Goal: Task Accomplishment & Management: Manage account settings

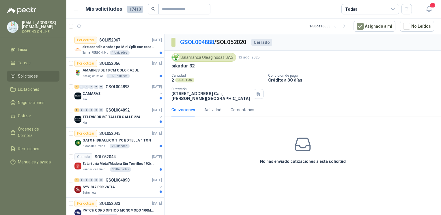
click at [434, 12] on header "Mis solicitudes 17410 Todas 3" at bounding box center [253, 9] width 375 height 18
click at [428, 8] on icon "button" at bounding box center [429, 8] width 7 height 7
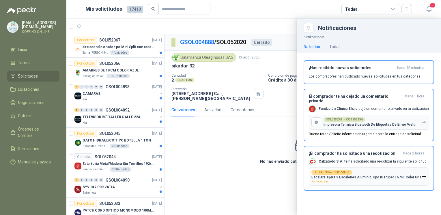
click at [251, 180] on div at bounding box center [253, 116] width 375 height 197
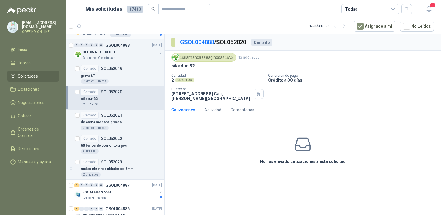
scroll to position [335, 0]
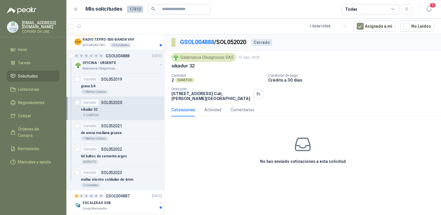
click at [97, 104] on div "Cerrado" at bounding box center [90, 102] width 18 height 7
click at [146, 64] on div "OFICINA - URGENTE" at bounding box center [120, 62] width 75 height 7
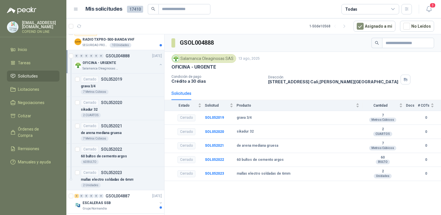
click at [153, 64] on div "OFICINA - URGENTE Salamanca Oleaginosas SAS" at bounding box center [118, 65] width 89 height 12
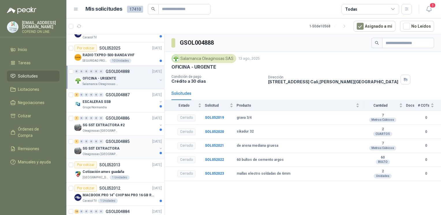
scroll to position [319, 0]
click at [105, 146] on p "SG SST EXTRACTORA" at bounding box center [101, 148] width 37 height 5
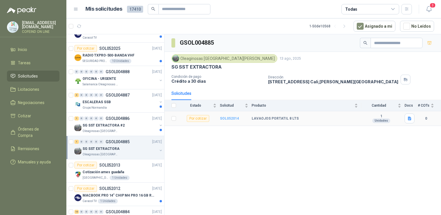
click at [227, 117] on b "SOL052014" at bounding box center [229, 119] width 19 height 4
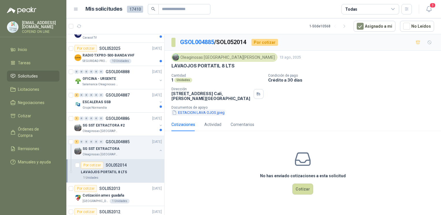
click at [212, 110] on button "ESTACION LAVA OJOS.jpeg" at bounding box center [199, 113] width 54 height 6
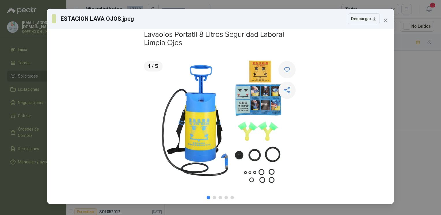
click at [411, 86] on div "ESTACION LAVA OJOS.jpeg Descargar" at bounding box center [220, 107] width 441 height 215
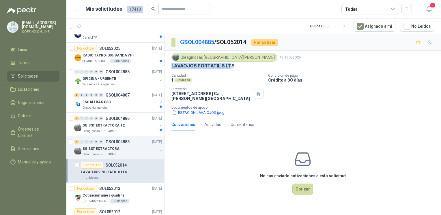
drag, startPoint x: 170, startPoint y: 65, endPoint x: 232, endPoint y: 65, distance: 61.5
click at [232, 65] on div "Oleaginosas [GEOGRAPHIC_DATA][PERSON_NAME] [DATE] LAVAOJOS PORTATIL 8 LTS Canti…" at bounding box center [303, 84] width 277 height 67
copy p "LAVAOJOS PORTATIL 8 LTS"
click at [299, 184] on button "Cotizar" at bounding box center [302, 189] width 21 height 11
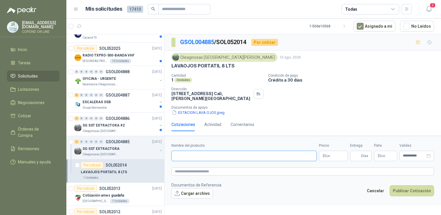
click at [267, 155] on input "Nombre del producto" at bounding box center [244, 156] width 145 height 10
paste input "**********"
type input "**********"
click at [196, 192] on button "Cargar archivo" at bounding box center [193, 194] width 42 height 10
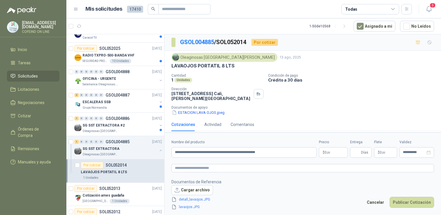
click at [328, 153] on body "[EMAIL_ADDRESS][DOMAIN_NAME] COFEIND ON LINE Inicio Tareas Solicitudes Licitaci…" at bounding box center [220, 107] width 441 height 215
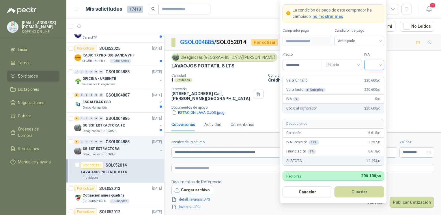
type input "*********"
click at [379, 62] on input "search" at bounding box center [374, 64] width 13 height 9
click at [377, 96] on div "0%" at bounding box center [374, 96] width 11 height 6
click at [362, 196] on button "Guardar" at bounding box center [360, 192] width 50 height 11
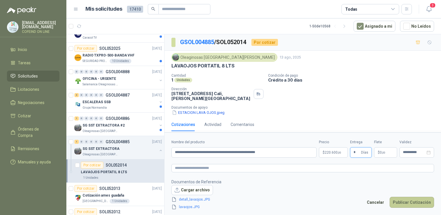
type input "*"
click at [398, 202] on button "Publicar Cotización" at bounding box center [412, 202] width 44 height 11
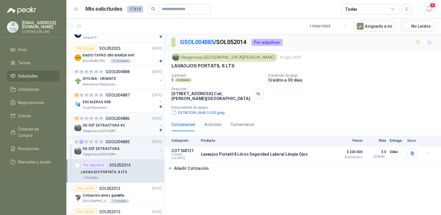
click at [118, 126] on p "SG SST EXTRACTORA #2" at bounding box center [104, 125] width 42 height 5
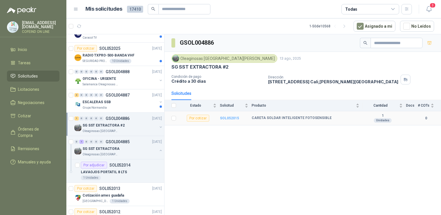
click at [231, 118] on b "SOL052015" at bounding box center [229, 118] width 19 height 4
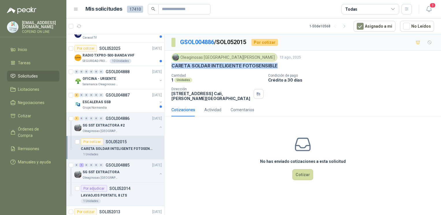
drag, startPoint x: 170, startPoint y: 64, endPoint x: 279, endPoint y: 66, distance: 108.3
click at [279, 66] on div "Oleaginosas San [PERSON_NAME] [DATE] CARETA SOLDAR INTELIGENTE FOTOSENSIBLE Can…" at bounding box center [303, 77] width 277 height 53
copy p "CARETA SOLDAR INTELIGENTE FOTOSENSIBLE"
click at [118, 100] on div "ESCALERAS SSB" at bounding box center [120, 102] width 75 height 7
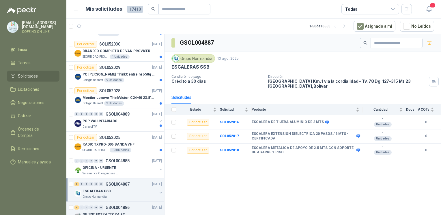
scroll to position [228, 0]
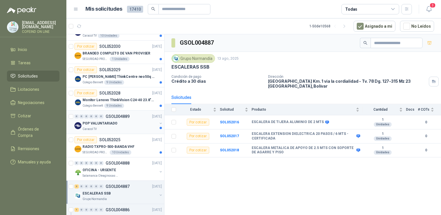
click at [124, 123] on div "POP VALUNTARIADO" at bounding box center [120, 123] width 75 height 7
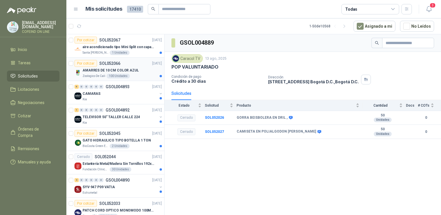
click at [145, 72] on div "AMARRES DE 10 CM COLOR AZUL" at bounding box center [122, 70] width 79 height 7
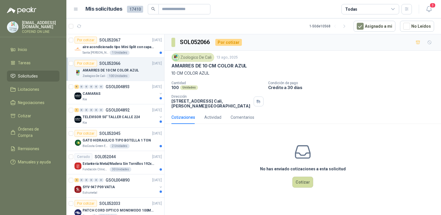
click at [226, 70] on div "Zoologico De Cali [DATE] AMARRES DE 10 CM COLOR AZUL 10 CM COLOR AZUL" at bounding box center [303, 64] width 263 height 23
drag, startPoint x: 168, startPoint y: 65, endPoint x: 251, endPoint y: 66, distance: 82.3
click at [251, 66] on div "Zoologico De Cali [DATE] AMARRES DE 10 CM COLOR AZUL 10 CM COLOR AZUL Cantidad …" at bounding box center [303, 81] width 277 height 60
copy p "AMARRES DE 10 CM COLOR AZUL"
click at [300, 184] on button "Cotizar" at bounding box center [302, 182] width 21 height 11
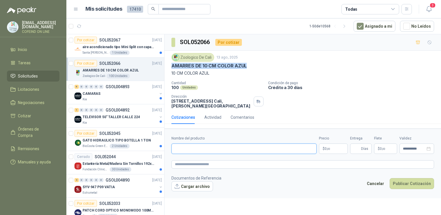
click at [180, 152] on input "Nombre del producto" at bounding box center [244, 149] width 145 height 10
paste input "**********"
type input "**********"
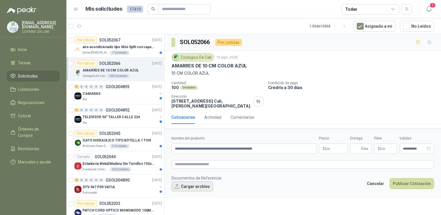
click at [197, 191] on button "Cargar archivo" at bounding box center [193, 187] width 42 height 10
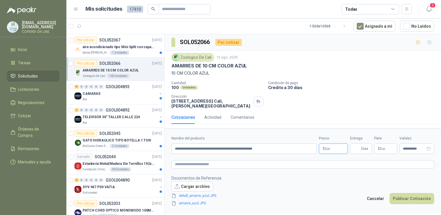
click at [334, 148] on body "[EMAIL_ADDRESS][DOMAIN_NAME] COFEIND ON LINE Inicio Tareas Solicitudes Licitaci…" at bounding box center [220, 107] width 441 height 215
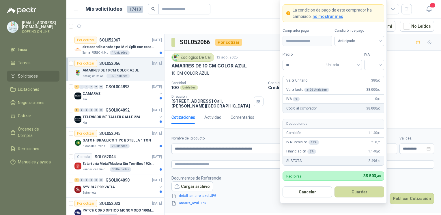
type input "*"
type input "*****"
click at [373, 67] on input "search" at bounding box center [374, 64] width 13 height 9
click at [370, 99] on div "0%" at bounding box center [374, 96] width 11 height 6
click at [351, 193] on button "Guardar" at bounding box center [360, 192] width 50 height 11
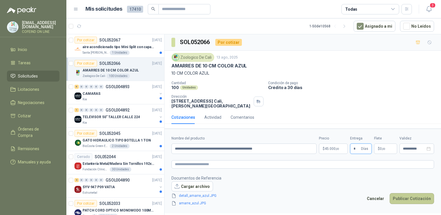
type input "*"
click at [416, 201] on button "Publicar Cotización" at bounding box center [412, 198] width 44 height 11
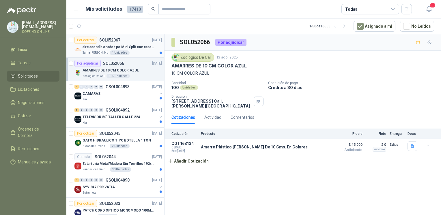
click at [133, 51] on div "Santa [PERSON_NAME] 1 Unidades" at bounding box center [122, 53] width 79 height 5
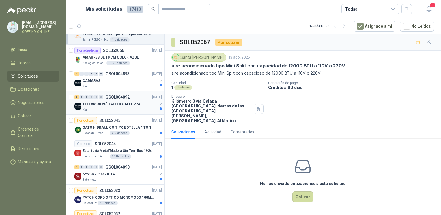
scroll to position [16, 0]
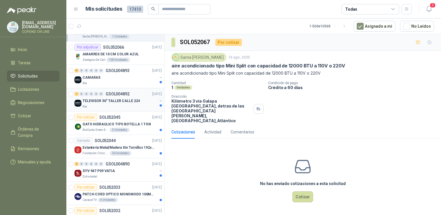
click at [115, 103] on p "TELEVISOR 50" TALLER CALLE 224" at bounding box center [111, 100] width 57 height 5
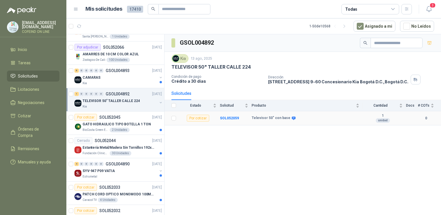
click at [225, 120] on td "SOL052059" at bounding box center [236, 118] width 32 height 14
click at [223, 118] on b "SOL052059" at bounding box center [229, 118] width 19 height 4
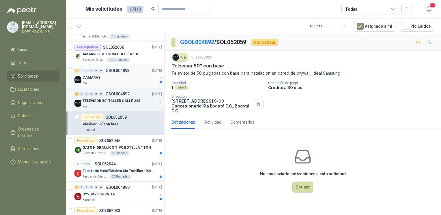
click at [132, 82] on div "Kia" at bounding box center [120, 83] width 75 height 5
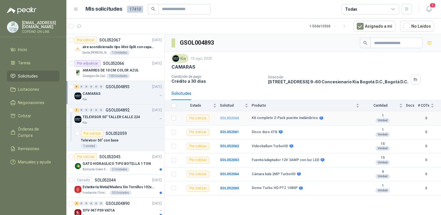
click at [233, 116] on b "SOL052060" at bounding box center [229, 118] width 19 height 4
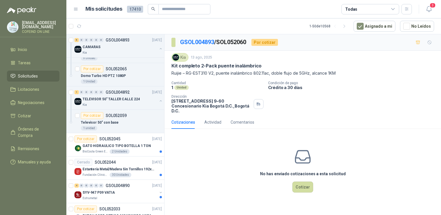
scroll to position [166, 0]
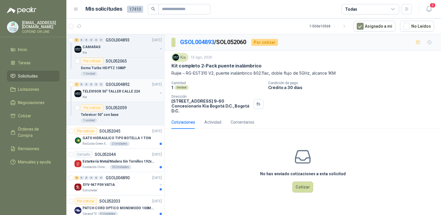
click at [159, 92] on button "button" at bounding box center [161, 93] width 5 height 5
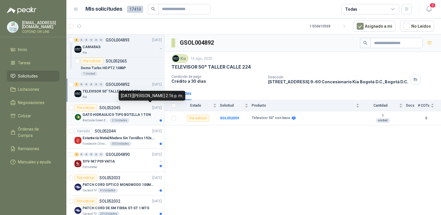
click at [149, 112] on div "GATO HIDRAULICO TIPO BOTELLA 1 TON" at bounding box center [122, 114] width 79 height 7
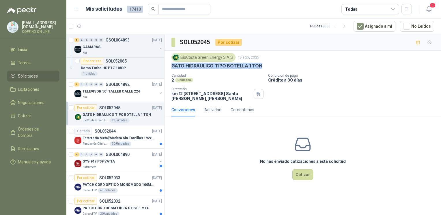
drag, startPoint x: 223, startPoint y: 64, endPoint x: 168, endPoint y: 64, distance: 54.9
click at [168, 64] on div "BioCosta [PERSON_NAME] Energy S.A.S [DATE] GATO HIDRAULICO TIPO BOTELLA 1 TON C…" at bounding box center [303, 77] width 277 height 53
copy p "GATO HIDRAULICO TIPO BOTELLA 1 TON"
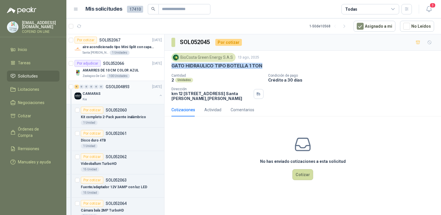
click at [159, 96] on icon "button" at bounding box center [161, 96] width 4 height 4
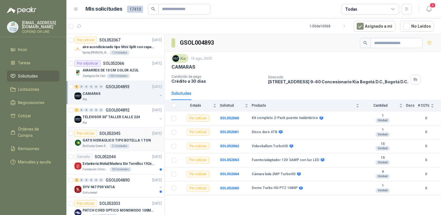
click at [119, 136] on div "Por cotizar SOL052045" at bounding box center [97, 133] width 46 height 7
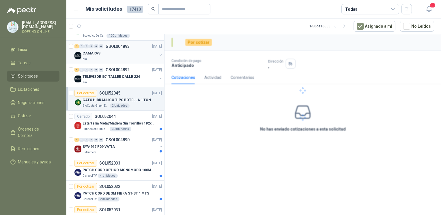
scroll to position [40, 0]
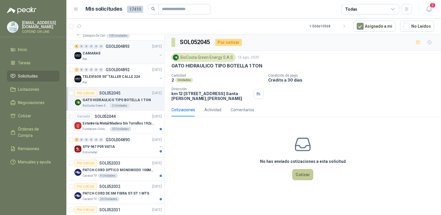
click at [302, 178] on button "Cotizar" at bounding box center [302, 174] width 21 height 11
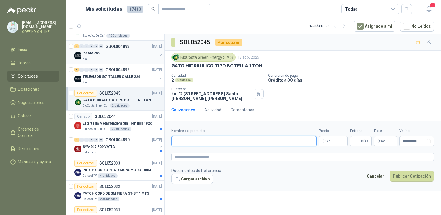
click at [205, 143] on input "Nombre del producto" at bounding box center [244, 141] width 145 height 10
paste input "**********"
type input "**********"
click at [178, 177] on button "Cargar archivo" at bounding box center [193, 179] width 42 height 10
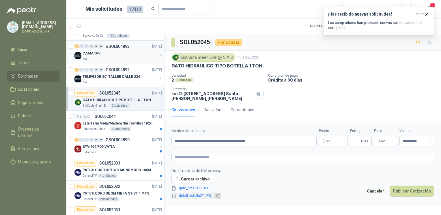
click at [217, 196] on icon "delete" at bounding box center [218, 196] width 4 height 4
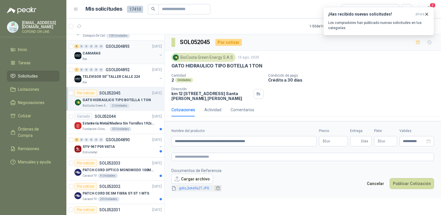
click at [217, 190] on icon "delete" at bounding box center [217, 189] width 3 height 4
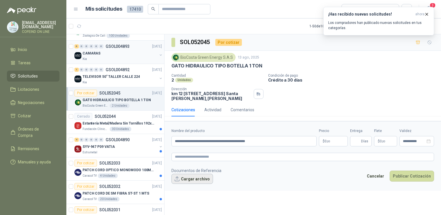
click at [196, 176] on button "Cargar archivo" at bounding box center [193, 179] width 42 height 10
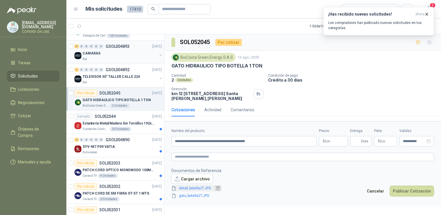
click at [216, 190] on icon "delete" at bounding box center [218, 189] width 4 height 4
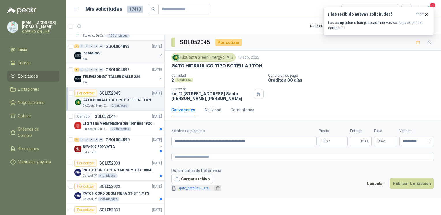
click at [216, 187] on icon "delete" at bounding box center [217, 189] width 3 height 4
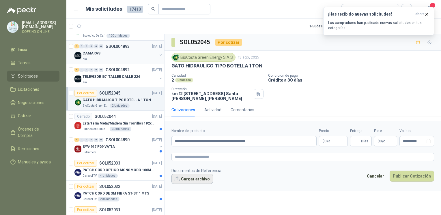
click at [197, 178] on button "Cargar archivo" at bounding box center [193, 179] width 42 height 10
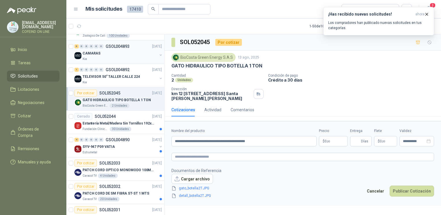
click at [330, 144] on body "[EMAIL_ADDRESS][DOMAIN_NAME] COFEIND ON LINE Inicio Tareas Solicitudes Licitaci…" at bounding box center [220, 107] width 441 height 215
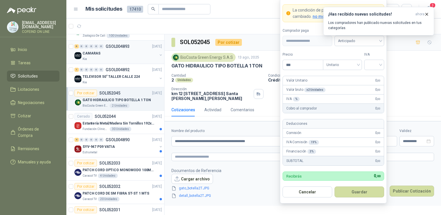
click at [251, 177] on footer "Documentos de Referencia Cargar archivo gato_botella2T.JPG detall_botella2T.JPG…" at bounding box center [303, 184] width 263 height 32
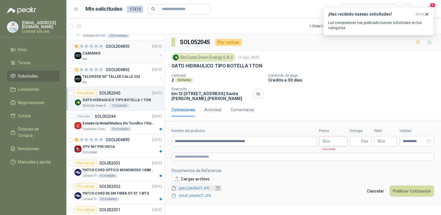
click at [216, 188] on icon "delete" at bounding box center [218, 189] width 4 height 4
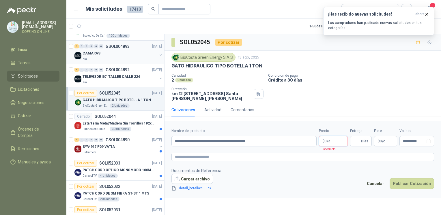
click at [327, 144] on body "[EMAIL_ADDRESS][DOMAIN_NAME] COFEIND ON LINE Inicio Tareas Solicitudes Licitaci…" at bounding box center [220, 107] width 441 height 215
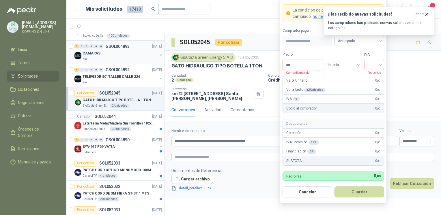
click at [299, 66] on input "***" at bounding box center [303, 65] width 40 height 10
type input "*********"
click at [371, 67] on input "search" at bounding box center [374, 64] width 13 height 9
click at [372, 94] on div "0%" at bounding box center [374, 96] width 11 height 6
click at [358, 192] on button "Guardar" at bounding box center [360, 192] width 50 height 11
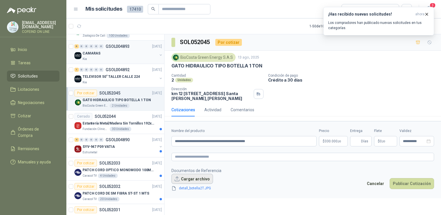
click at [192, 176] on button "Cargar archivo" at bounding box center [193, 179] width 42 height 10
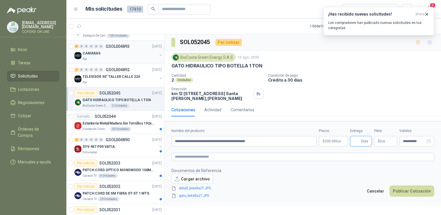
click at [359, 142] on input "Entrega" at bounding box center [357, 142] width 6 height 10
type input "**"
click at [417, 190] on button "Publicar Cotización" at bounding box center [412, 191] width 44 height 11
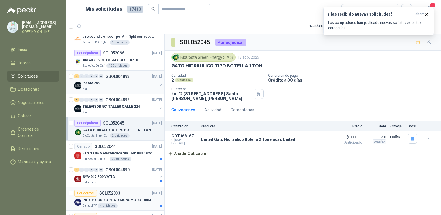
click at [101, 162] on article "Cerrado SOL052044 [DATE] Estantería Metal/Madera Sin Tornillos 192x100x50 cm 5 …" at bounding box center [115, 152] width 98 height 23
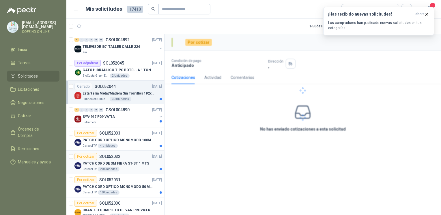
scroll to position [71, 0]
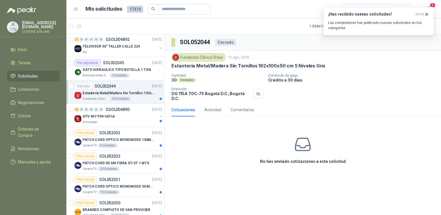
click at [99, 101] on article "Cerrado SOL052044 [DATE] Estantería Metal/Madera Sin Tornillos 192x100x50 cm 5 …" at bounding box center [115, 92] width 98 height 23
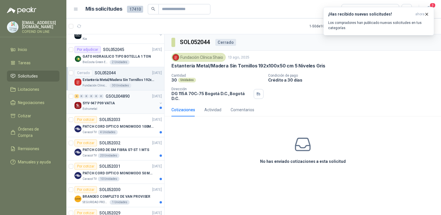
scroll to position [84, 0]
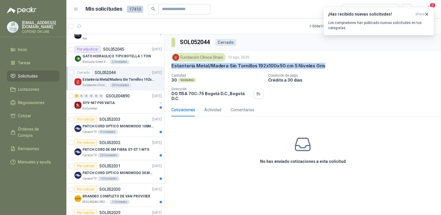
drag, startPoint x: 330, startPoint y: 68, endPoint x: 170, endPoint y: 65, distance: 159.4
click at [170, 65] on div "Fundación Clínica Shaio [DATE] Estantería Metal/Madera Sin Tornillos 192x100x50…" at bounding box center [303, 77] width 277 height 53
copy p "Estantería Metal/Madera Sin Tornillos 192x100x50 cm 5 Niveles Gris"
click at [101, 110] on div "Estrumetal" at bounding box center [120, 109] width 75 height 5
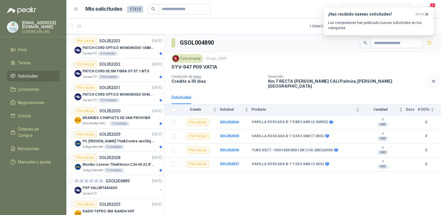
scroll to position [165, 0]
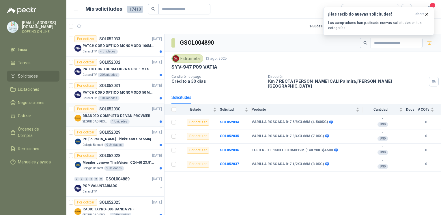
click at [92, 117] on p "BRANDEO COMPLETO DE VAN PROVISER" at bounding box center [117, 115] width 68 height 5
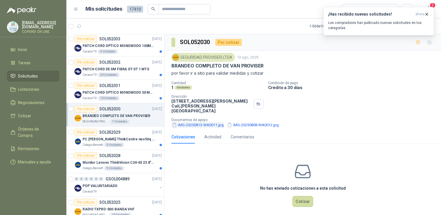
click at [202, 122] on button "IMG-20250813-WA0011.jpg" at bounding box center [198, 125] width 53 height 6
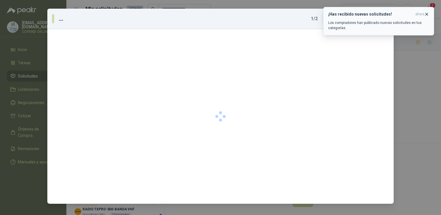
click at [427, 15] on icon "button" at bounding box center [426, 14] width 5 height 5
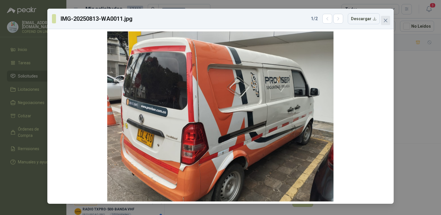
click at [386, 24] on button "Close" at bounding box center [385, 20] width 9 height 9
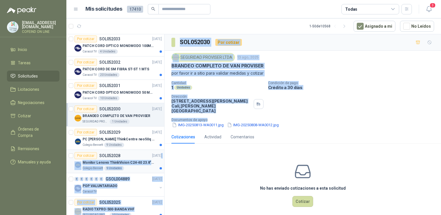
drag, startPoint x: 300, startPoint y: 103, endPoint x: 151, endPoint y: 154, distance: 157.5
click at [151, 154] on div "Por cotizar SOL052067 [DATE] aire acondicionado tipo Mini Split con capacidad d…" at bounding box center [253, 125] width 375 height 183
drag, startPoint x: 151, startPoint y: 154, endPoint x: 216, endPoint y: 164, distance: 65.2
click at [216, 164] on div "No has enviado cotizaciones a esta solicitud Cotizar" at bounding box center [303, 185] width 277 height 74
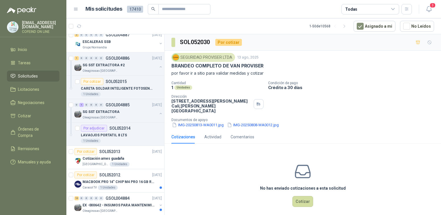
scroll to position [380, 0]
click at [132, 86] on p "CARETA SOLDAR INTELIGENTE FOTOSENSIBLE" at bounding box center [117, 88] width 72 height 5
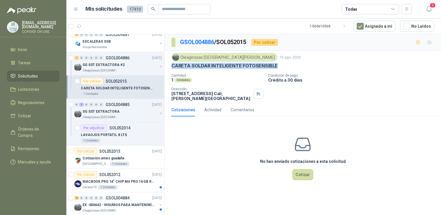
drag, startPoint x: 283, startPoint y: 67, endPoint x: 167, endPoint y: 65, distance: 115.2
click at [167, 65] on div "Oleaginosas San [PERSON_NAME] [DATE] CARETA SOLDAR INTELIGENTE FOTOSENSIBLE Can…" at bounding box center [303, 77] width 277 height 53
copy p "CARETA SOLDAR INTELIGENTE FOTOSENSIBLE"
click at [302, 172] on button "Cotizar" at bounding box center [302, 174] width 21 height 11
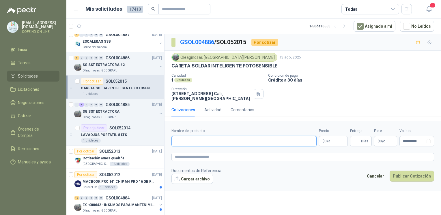
click at [230, 139] on input "Nombre del producto" at bounding box center [244, 141] width 145 height 10
paste input "**********"
type input "**********"
click at [200, 176] on button "Cargar archivo" at bounding box center [193, 179] width 42 height 10
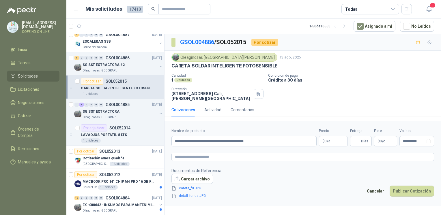
click at [336, 135] on body "[EMAIL_ADDRESS][DOMAIN_NAME] COFEIND ON LINE Inicio Tareas Solicitudes Licitaci…" at bounding box center [220, 107] width 441 height 215
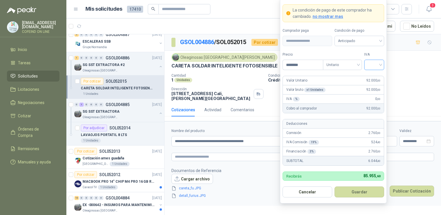
type input "********"
click at [373, 63] on input "search" at bounding box center [374, 64] width 13 height 9
click at [373, 96] on div "0%" at bounding box center [374, 96] width 11 height 6
click at [354, 196] on button "Guardar" at bounding box center [360, 192] width 50 height 11
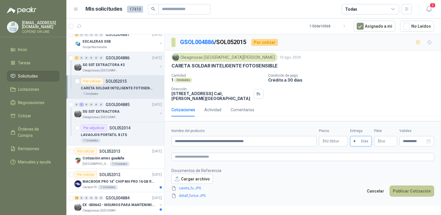
type input "*"
click at [399, 187] on button "Publicar Cotización" at bounding box center [412, 191] width 44 height 11
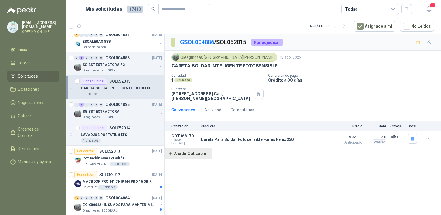
click at [192, 149] on button "Añadir Cotización" at bounding box center [188, 154] width 47 height 12
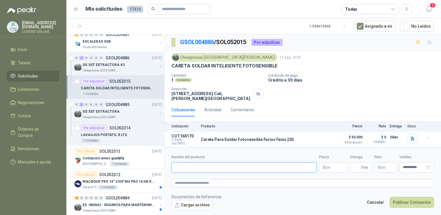
click at [188, 163] on input "Nombre del producto" at bounding box center [244, 168] width 145 height 10
paste input "**********"
type input "**********"
click at [197, 202] on button "Cargar archivo" at bounding box center [193, 205] width 42 height 10
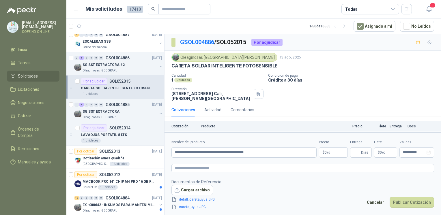
click at [325, 155] on body "[EMAIL_ADDRESS][DOMAIN_NAME] COFEIND ON LINE Inicio Tareas Solicitudes Licitaci…" at bounding box center [220, 107] width 441 height 215
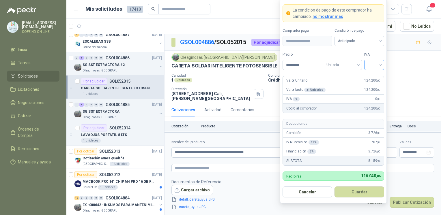
type input "*********"
click at [374, 66] on input "search" at bounding box center [374, 64] width 13 height 9
click at [377, 93] on div "0%" at bounding box center [374, 96] width 11 height 6
click at [355, 190] on button "Guardar" at bounding box center [360, 192] width 50 height 11
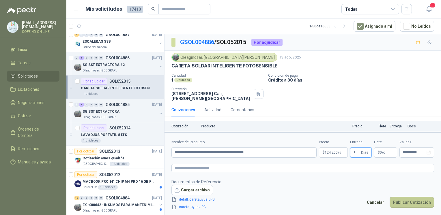
type input "*"
click at [413, 205] on button "Publicar Cotización" at bounding box center [412, 202] width 44 height 11
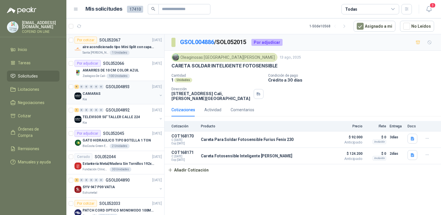
click at [87, 50] on div "aire acondicionado tipo Mini Split con capacidad de 12000 BTU a 110V o 220V" at bounding box center [122, 47] width 79 height 7
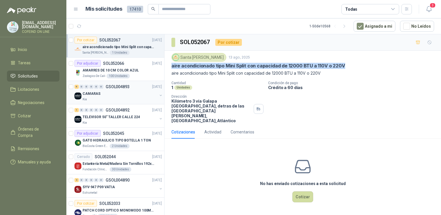
drag, startPoint x: 169, startPoint y: 64, endPoint x: 348, endPoint y: 67, distance: 179.0
click at [348, 67] on div "Santa [PERSON_NAME] [DATE] aire acondicionado tipo Mini Split con capacidad de …" at bounding box center [303, 88] width 277 height 75
copy p "aire acondicionado tipo Mini Split con capacidad de 12000 BTU a 110V o 220V"
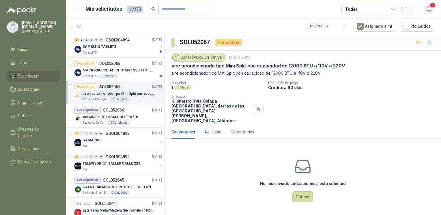
click at [429, 9] on icon "button" at bounding box center [429, 8] width 7 height 7
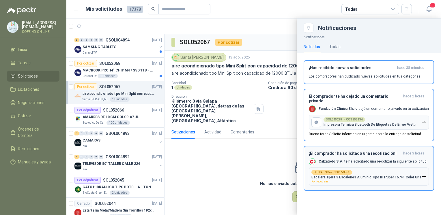
click at [370, 159] on p "Calzatodo S.A. te ha solicitado una re-cotizar la siguiente solicitud." at bounding box center [373, 161] width 109 height 5
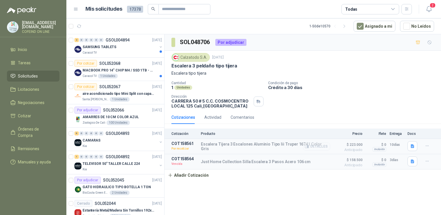
click at [325, 147] on button "Detalles" at bounding box center [316, 147] width 27 height 8
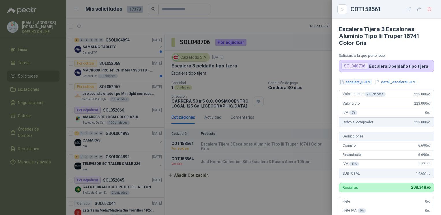
click at [360, 83] on button "escalera_3.JPG" at bounding box center [355, 82] width 33 height 6
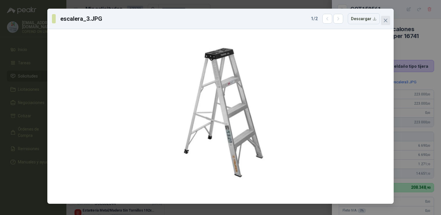
click at [385, 23] on button "Close" at bounding box center [385, 20] width 9 height 9
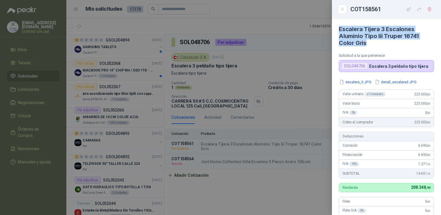
drag, startPoint x: 367, startPoint y: 43, endPoint x: 337, endPoint y: 31, distance: 32.6
click at [337, 31] on article "Escalera Tijera 3 Escalones Aluminio Tipo Iii Truper 16741 Color Gris Solicitud…" at bounding box center [386, 45] width 109 height 53
copy h4 "Escalera Tijera 3 Escalones Aluminio Tipo Iii Truper 16741 Color Gris"
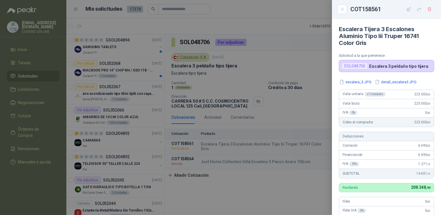
click at [289, 62] on div at bounding box center [220, 107] width 441 height 215
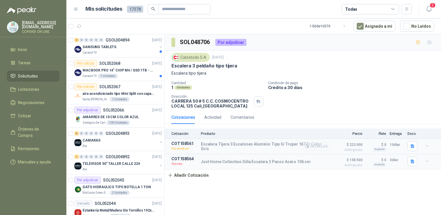
click at [322, 145] on button "Detalles" at bounding box center [316, 147] width 27 height 8
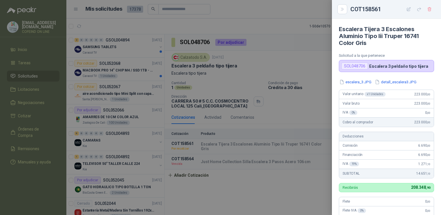
click at [315, 113] on div at bounding box center [220, 107] width 441 height 215
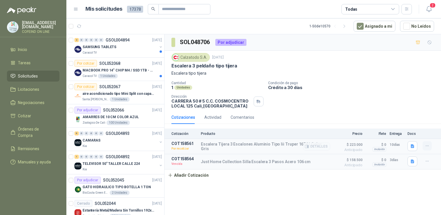
click at [430, 146] on icon "button" at bounding box center [427, 146] width 5 height 5
click at [400, 112] on button "Editar" at bounding box center [416, 112] width 46 height 9
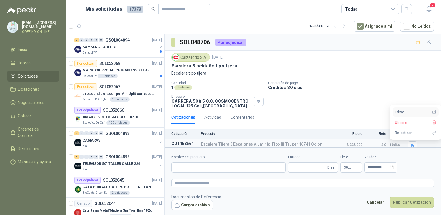
type input "**********"
type input "**"
type input "**********"
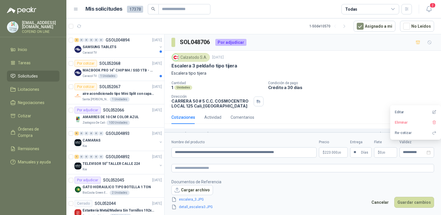
click at [332, 150] on body "osnaider564@gmail.com COFEIND ON LINE Inicio Tareas Solicitudes Licitaciones Ne…" at bounding box center [220, 107] width 441 height 215
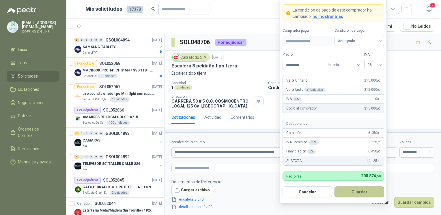
type input "*********"
click at [357, 197] on button "Guardar" at bounding box center [360, 192] width 50 height 11
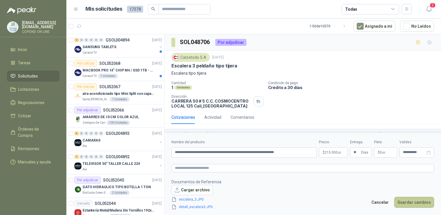
click at [404, 202] on button "Guardar cambios" at bounding box center [414, 202] width 40 height 11
click at [431, 153] on div "**********" at bounding box center [417, 153] width 35 height 10
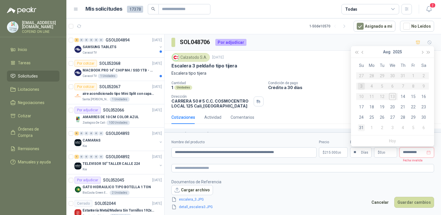
type input "**********"
click at [358, 129] on div "31" at bounding box center [361, 127] width 7 height 7
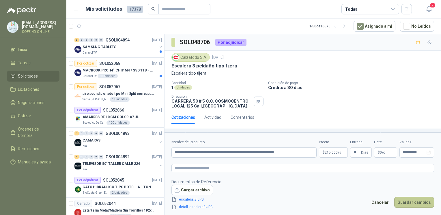
click at [415, 199] on button "Guardar cambios" at bounding box center [414, 202] width 40 height 11
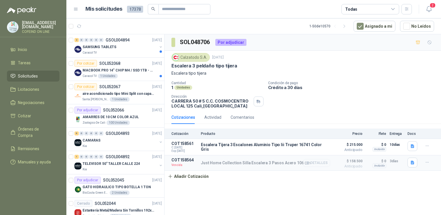
click at [307, 164] on icon "button" at bounding box center [307, 163] width 4 height 4
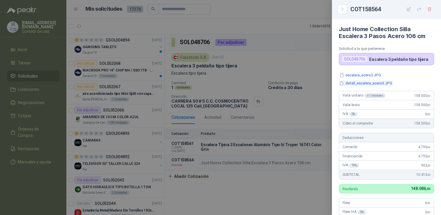
click at [352, 85] on button "detall_escalera_acero3.JPG" at bounding box center [366, 84] width 54 height 6
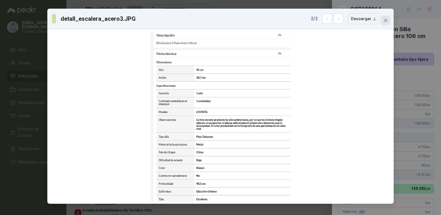
click at [387, 21] on icon "close" at bounding box center [385, 20] width 5 height 5
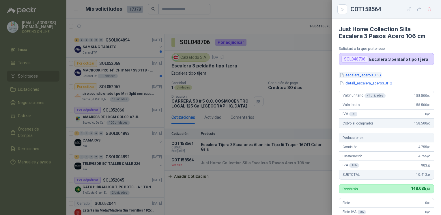
click at [375, 76] on button "escalera_acero3.JPG" at bounding box center [360, 75] width 43 height 6
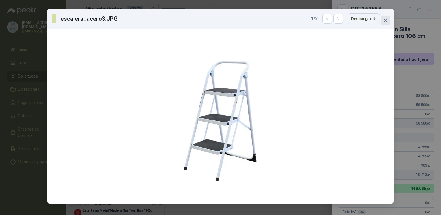
click at [382, 21] on span "Close" at bounding box center [385, 20] width 9 height 5
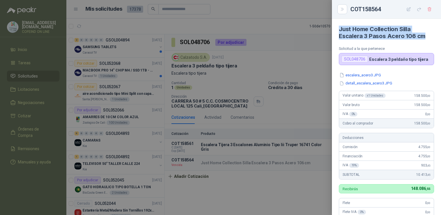
drag, startPoint x: 429, startPoint y: 37, endPoint x: 339, endPoint y: 30, distance: 90.0
click at [339, 30] on h4 "Just Home Collection Silla Escalera 3 Pasos Acero 106 cm" at bounding box center [386, 33] width 95 height 14
copy h4 "Just Home Collection Silla Escalera 3 Pasos Acero 106 cm"
click at [189, 94] on div at bounding box center [220, 107] width 441 height 215
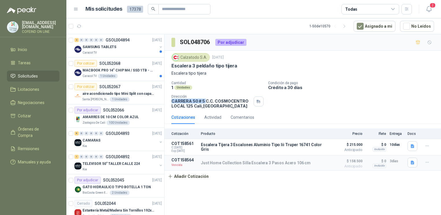
drag, startPoint x: 172, startPoint y: 100, endPoint x: 205, endPoint y: 100, distance: 33.5
click at [205, 100] on p "CARRERA 50 # 5 C.C. COSMOCENTRO LOCAL 125 Cali , Valle del Cauca" at bounding box center [212, 104] width 80 height 10
copy p "CARRERA 50 # 5"
click at [427, 163] on icon "button" at bounding box center [427, 163] width 3 height 0
click at [408, 131] on button "Editar" at bounding box center [416, 128] width 46 height 9
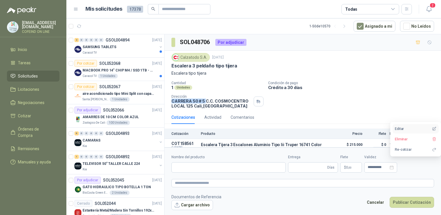
type input "**********"
type input "*"
type input "**********"
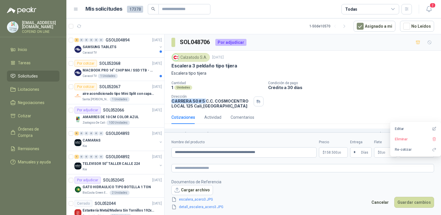
click at [332, 152] on span "158.500 ,00" at bounding box center [333, 152] width 16 height 3
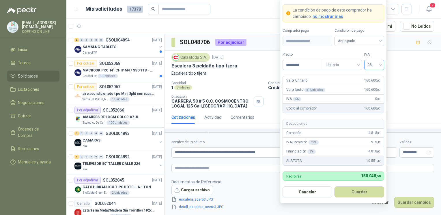
click at [376, 64] on span "0%" at bounding box center [374, 65] width 13 height 9
type input "*********"
click at [368, 98] on div "0%" at bounding box center [375, 95] width 18 height 9
click at [357, 190] on button "Guardar" at bounding box center [360, 192] width 50 height 11
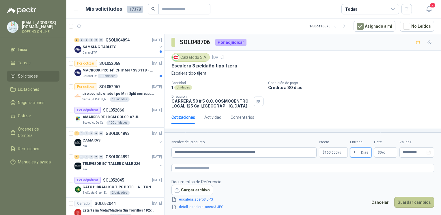
type input "*"
click at [413, 203] on button "Guardar cambios" at bounding box center [414, 202] width 40 height 11
click at [428, 155] on div "**********" at bounding box center [417, 153] width 35 height 10
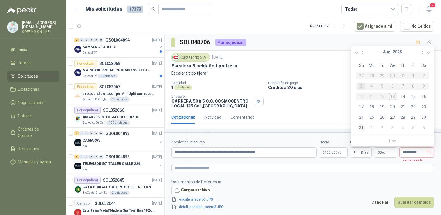
type input "**********"
click at [359, 127] on div "31" at bounding box center [361, 127] width 7 height 7
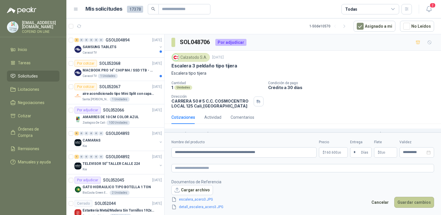
click at [411, 204] on button "Guardar cambios" at bounding box center [414, 202] width 40 height 11
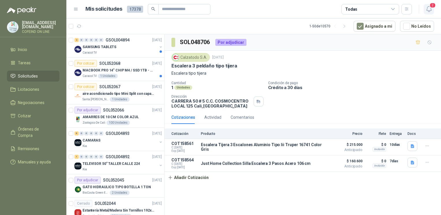
click at [428, 12] on icon "button" at bounding box center [429, 8] width 7 height 7
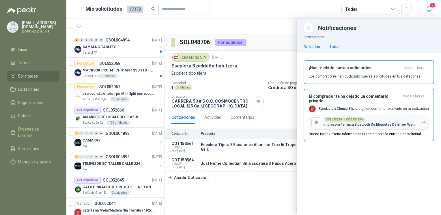
click at [334, 46] on div "Todas" at bounding box center [334, 47] width 11 height 6
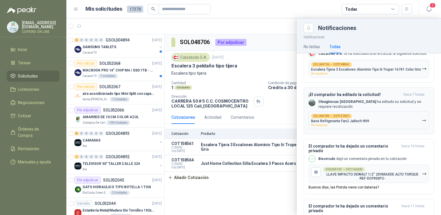
scroll to position [110, 0]
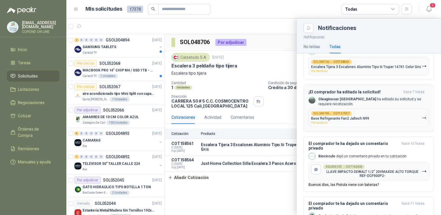
click at [371, 94] on h3 "¡El comprador ha editado la solicitud!" at bounding box center [355, 92] width 93 height 5
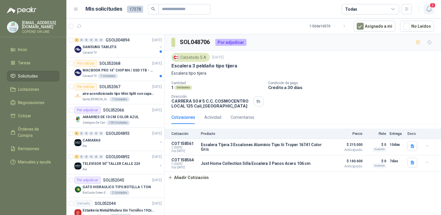
click at [427, 10] on icon "button" at bounding box center [428, 8] width 5 height 5
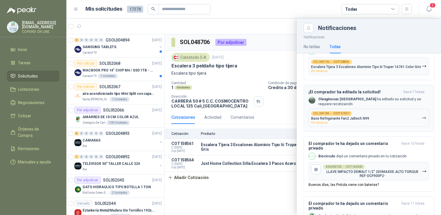
click at [349, 124] on div "SOL048188 → COT157557 Base Refrigerante Fan2 Jaltech N99 Por recotizar" at bounding box center [340, 117] width 58 height 13
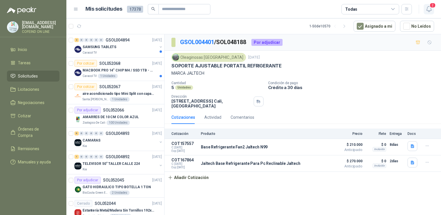
click at [428, 9] on icon "button" at bounding box center [429, 8] width 7 height 7
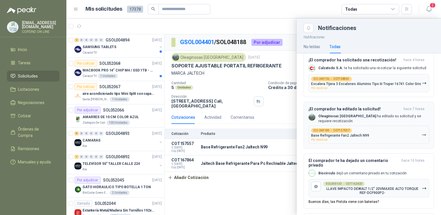
scroll to position [87, 0]
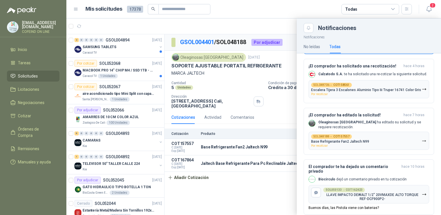
click at [230, 179] on div at bounding box center [253, 116] width 375 height 197
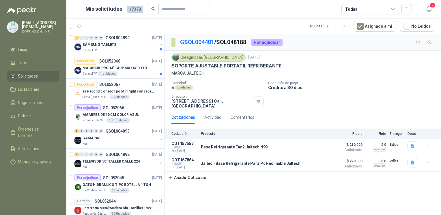
scroll to position [0, 0]
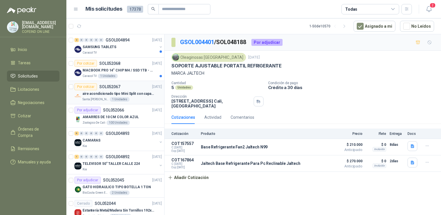
click at [93, 100] on p "Santa [PERSON_NAME]" at bounding box center [96, 99] width 26 height 5
